Goal: Information Seeking & Learning: Find specific fact

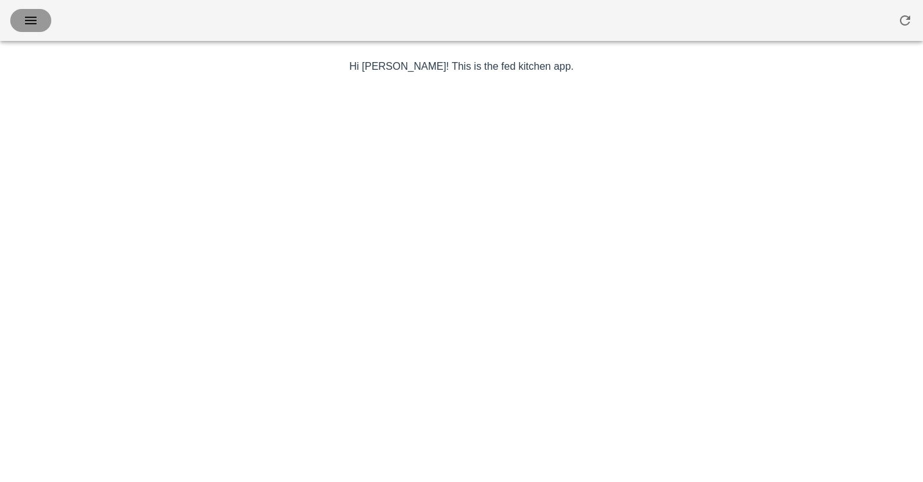
click at [29, 21] on icon "button" at bounding box center [30, 20] width 15 height 15
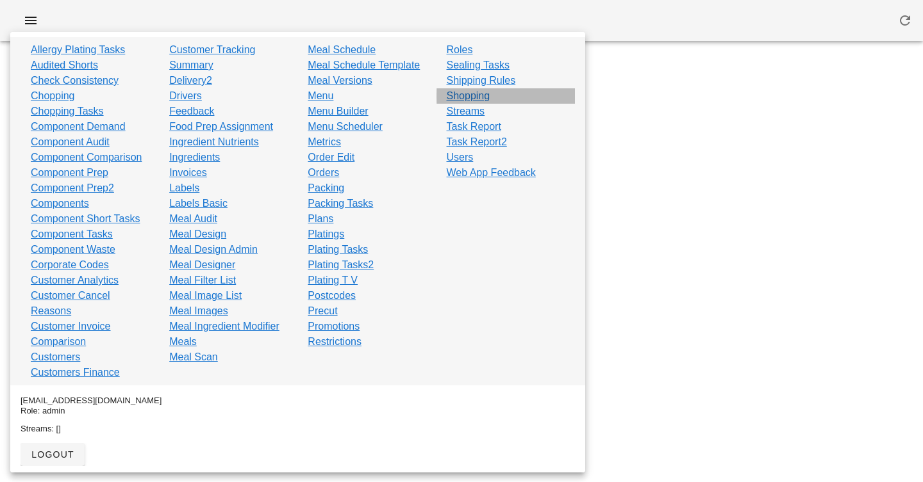
click at [461, 94] on link "Shopping" at bounding box center [469, 95] width 44 height 15
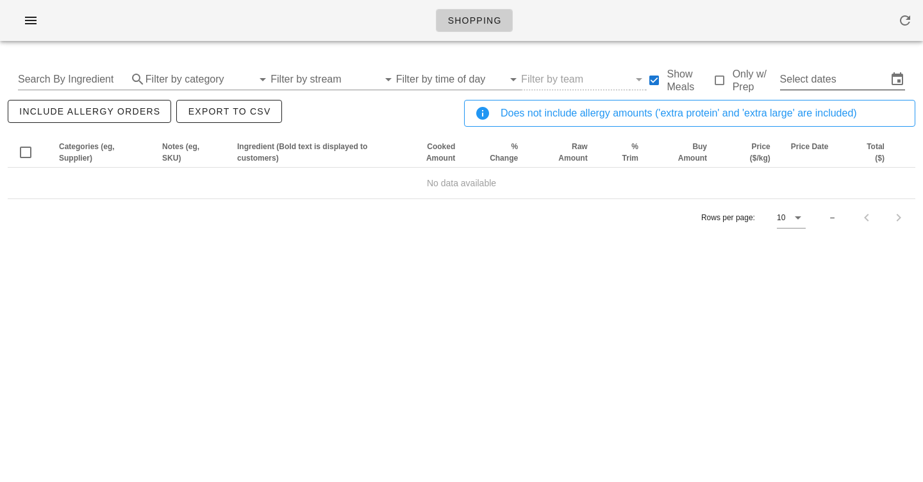
click at [861, 77] on input "Select dates" at bounding box center [833, 79] width 107 height 21
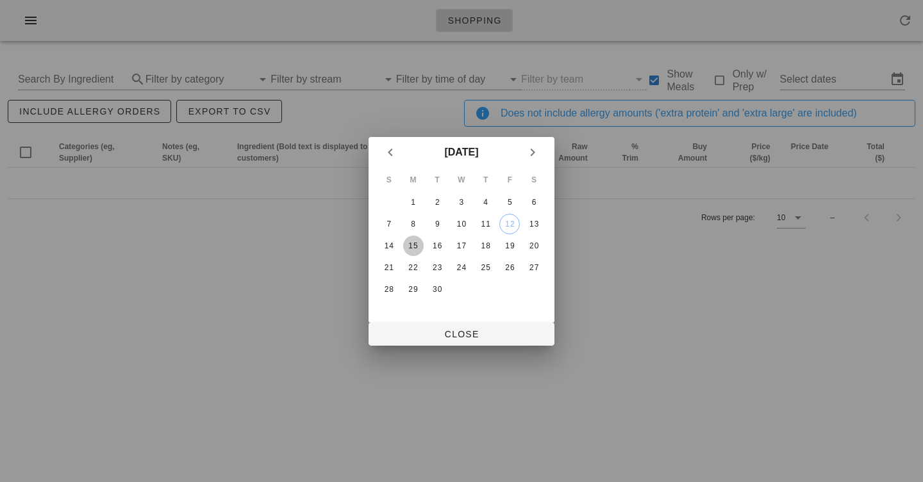
click at [414, 244] on div "15" at bounding box center [413, 246] width 21 height 9
click at [531, 245] on div "20" at bounding box center [533, 246] width 21 height 9
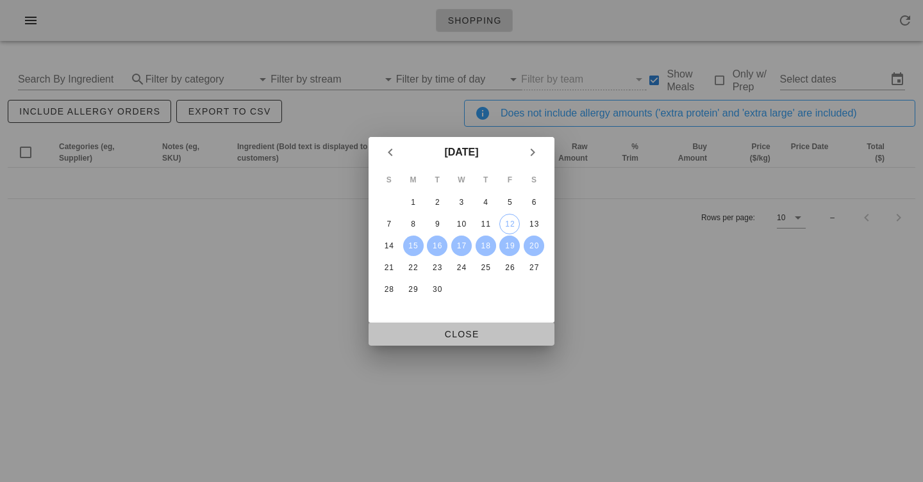
click at [432, 332] on span "Close" at bounding box center [461, 334] width 165 height 10
type input "[DATE] - [DATE]"
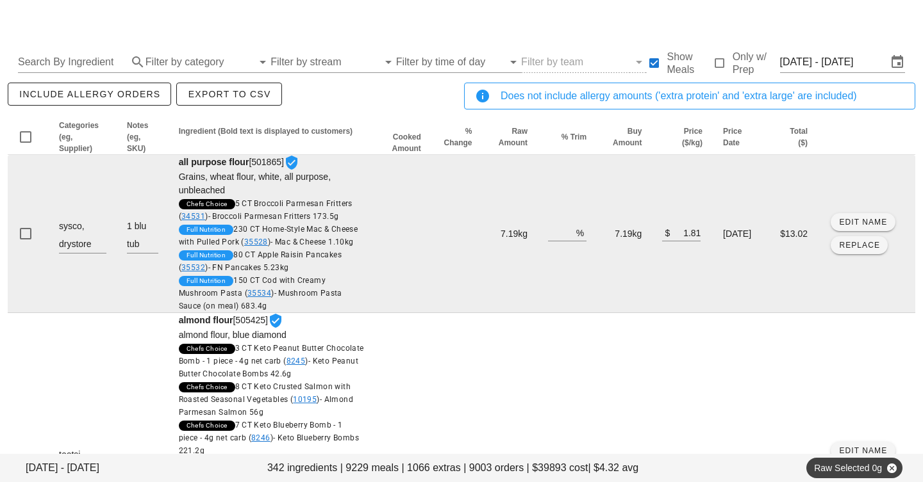
scroll to position [19, 0]
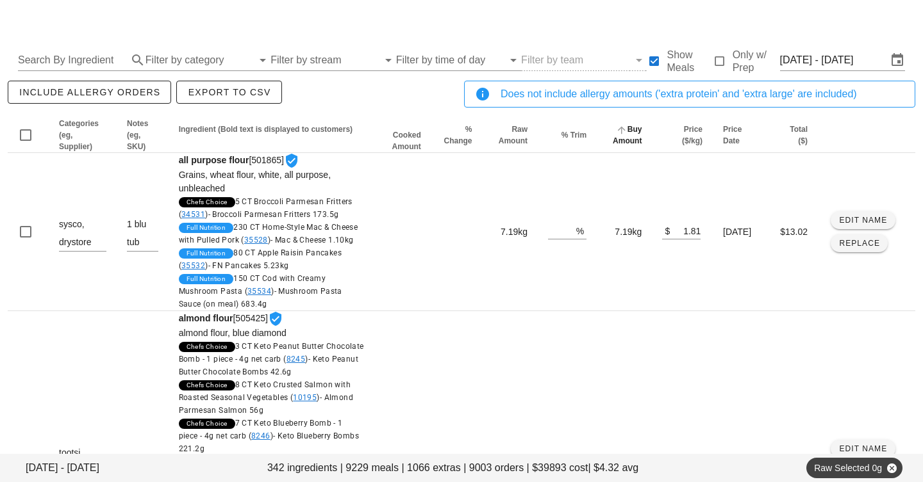
click at [612, 145] on span "Buy Amount" at bounding box center [626, 135] width 29 height 21
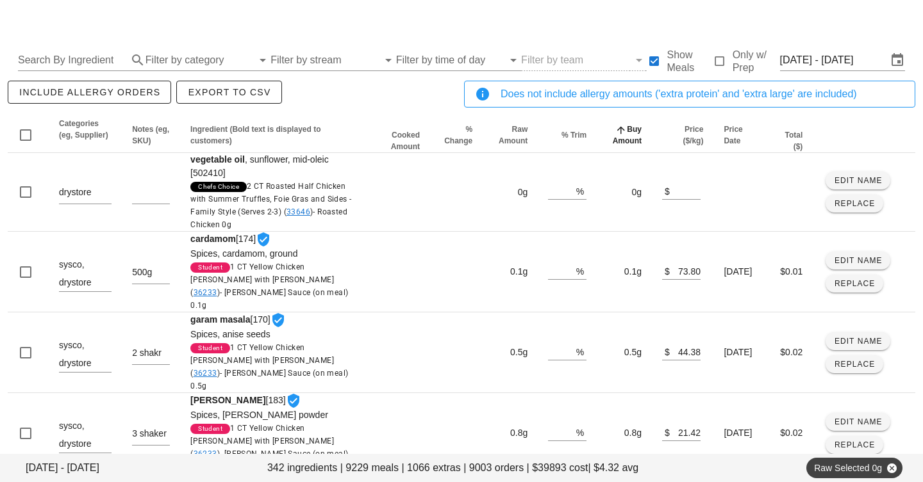
click at [615, 133] on icon "Buy Amount: Sorted ascending. Activate to sort descending." at bounding box center [621, 130] width 12 height 10
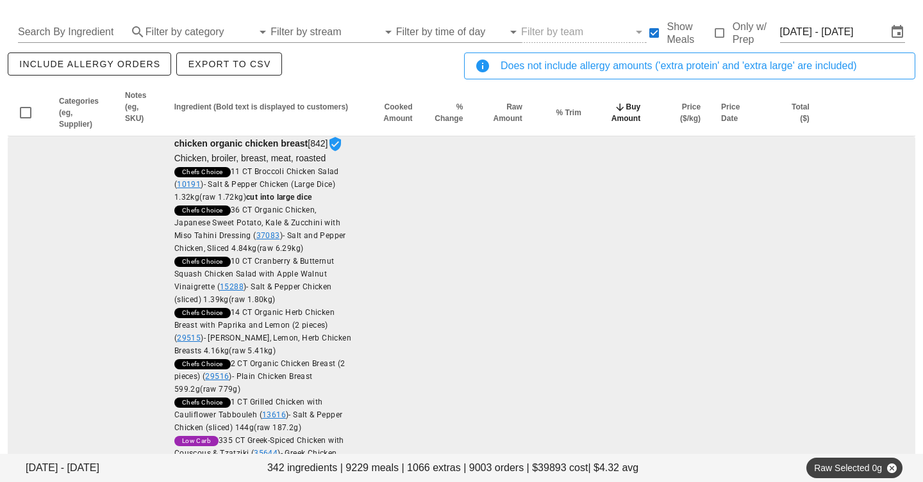
scroll to position [56, 0]
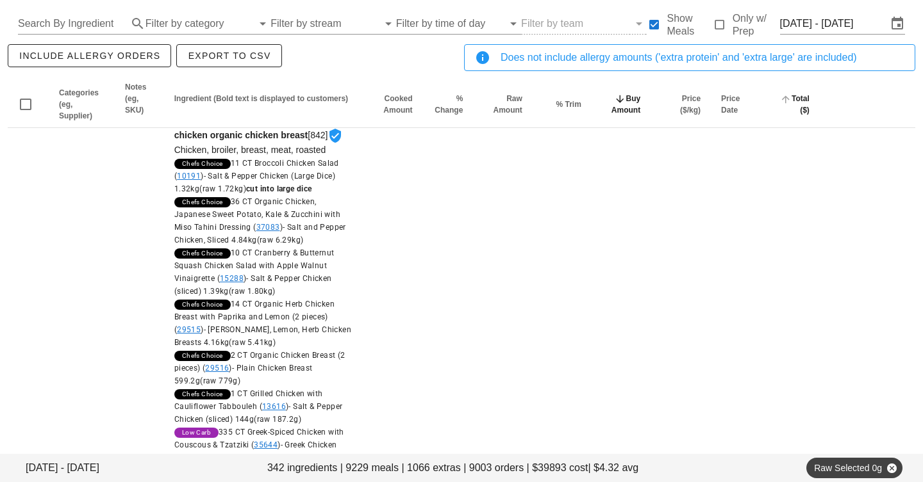
click at [794, 101] on span "Total ($)" at bounding box center [800, 104] width 18 height 21
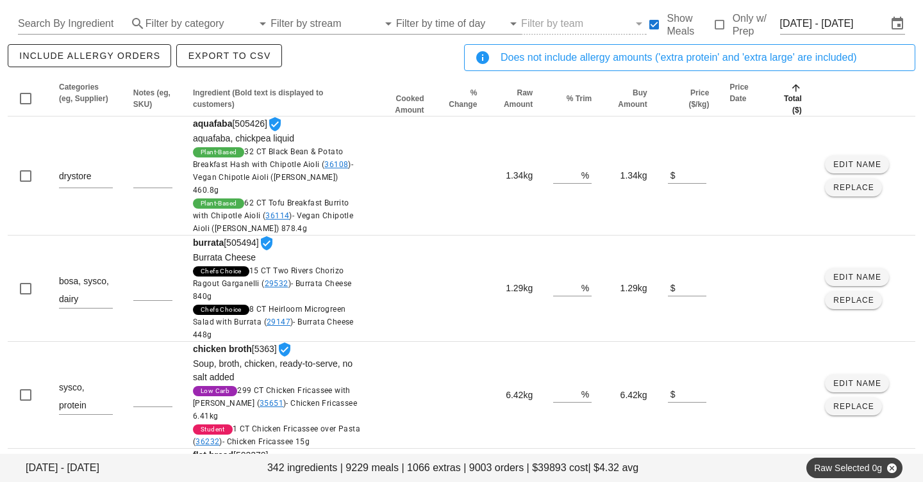
click at [794, 98] on span "Total ($)" at bounding box center [793, 104] width 18 height 21
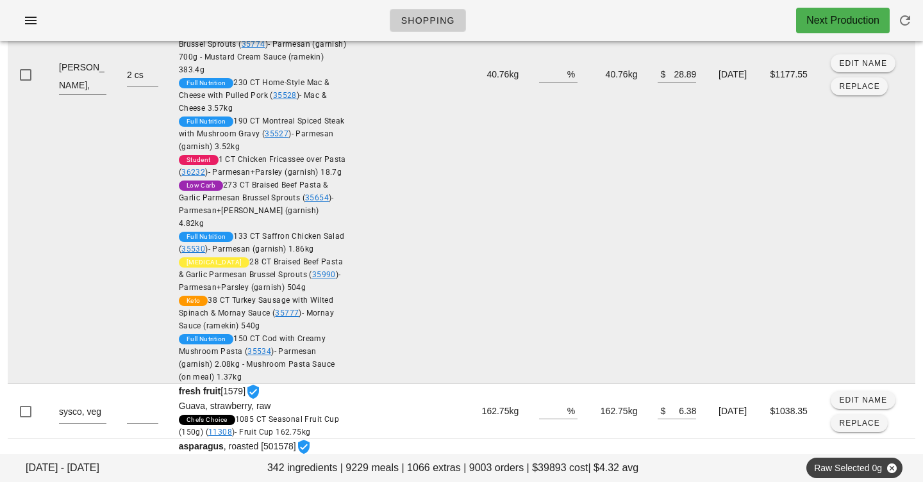
scroll to position [3679, 0]
drag, startPoint x: 177, startPoint y: 122, endPoint x: 248, endPoint y: 121, distance: 71.1
click at [248, 121] on span "parmesan cheese [93] Cheese, parmesan, shredded Full Nutrition 232 CT Steak wit…" at bounding box center [263, 76] width 168 height 616
copy strong "parmesan cheese"
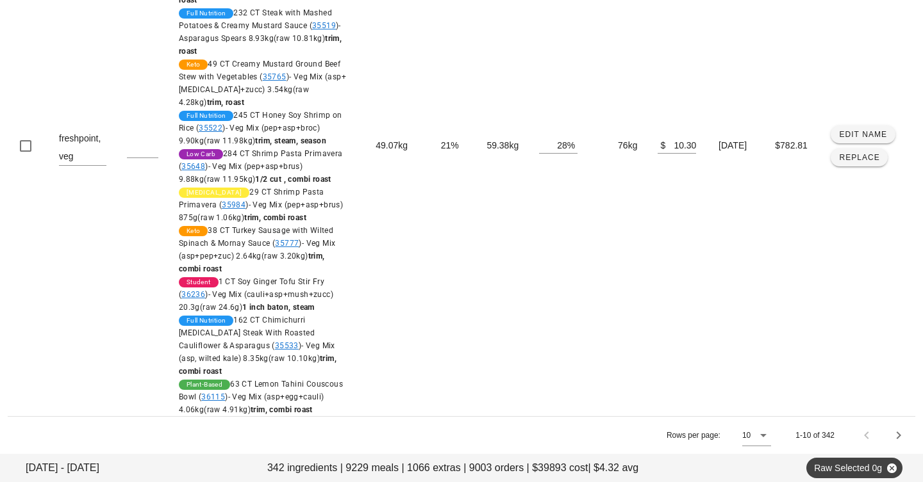
scroll to position [4758, 0]
click at [753, 435] on div at bounding box center [762, 435] width 18 height 15
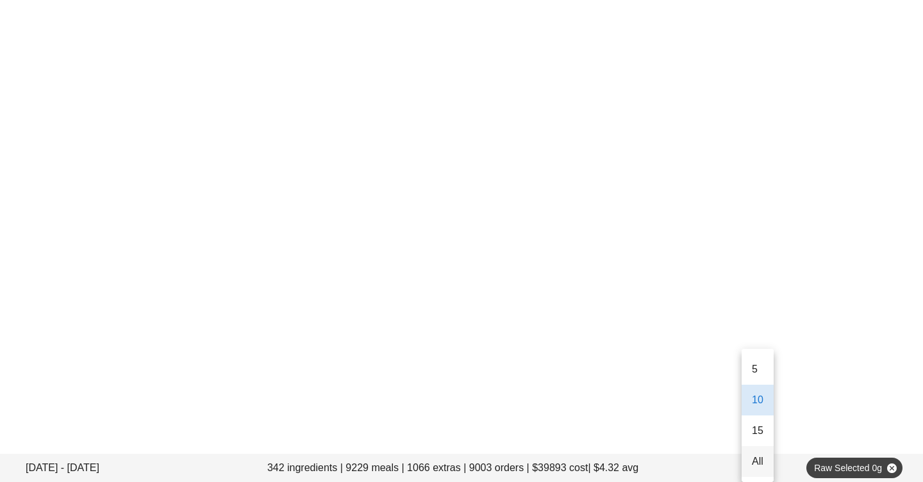
click at [752, 460] on div "All" at bounding box center [758, 462] width 12 height 12
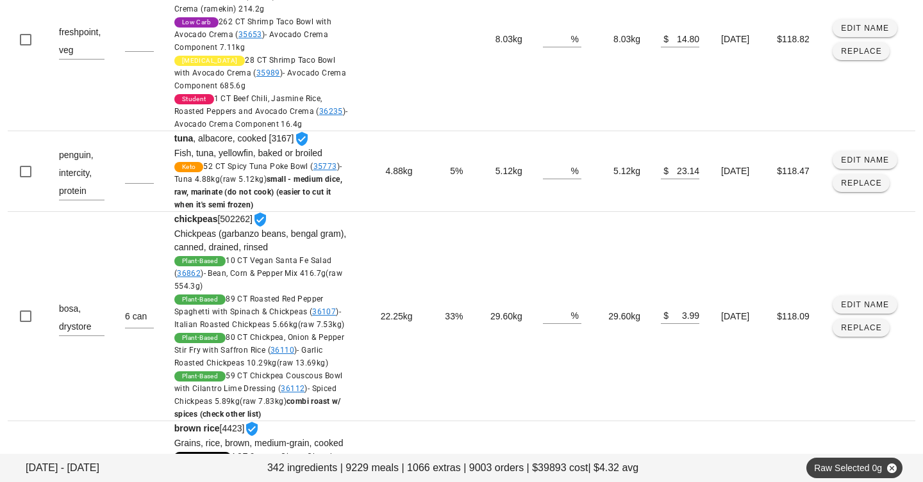
scroll to position [35848, 0]
